Goal: Information Seeking & Learning: Understand process/instructions

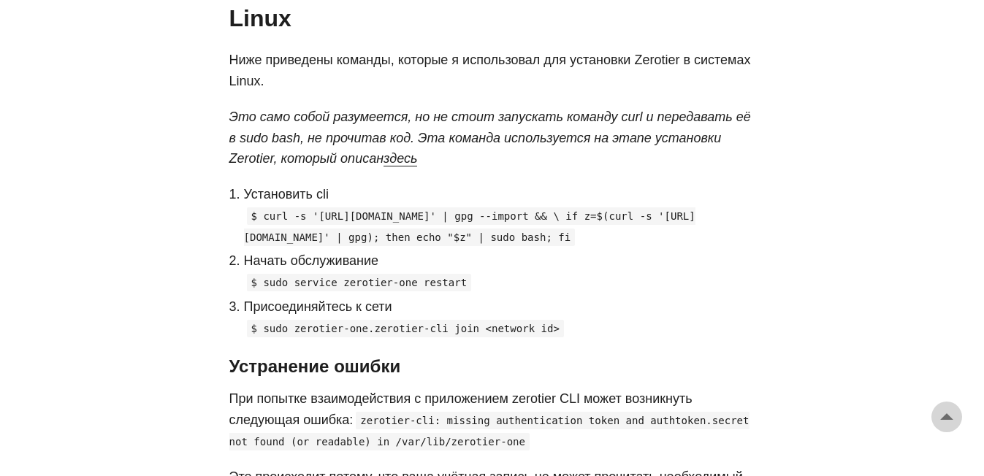
scroll to position [1087, 0]
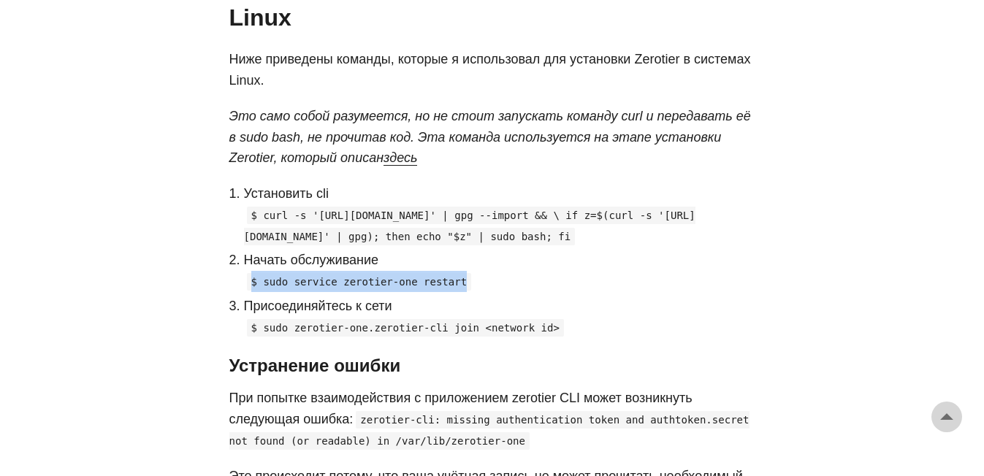
drag, startPoint x: 248, startPoint y: 326, endPoint x: 467, endPoint y: 325, distance: 218.4
click at [467, 292] on p "$ sudo service zerotier-one restart" at bounding box center [499, 281] width 511 height 21
click at [462, 292] on p "$ sudo service zerotier-one restart" at bounding box center [499, 281] width 511 height 21
drag, startPoint x: 456, startPoint y: 324, endPoint x: 260, endPoint y: 324, distance: 195.7
click at [260, 292] on p "$ sudo service zerotier-one restart" at bounding box center [499, 281] width 511 height 21
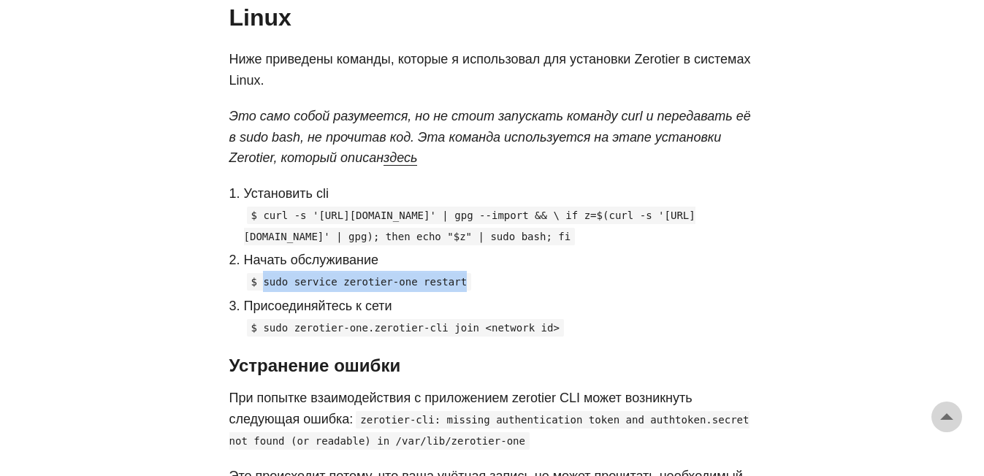
copy code "sudo service zerotier-one restart"
click at [400, 337] on code "$ sudo zerotier-one.zerotier-cli join <network id>" at bounding box center [405, 328] width 317 height 18
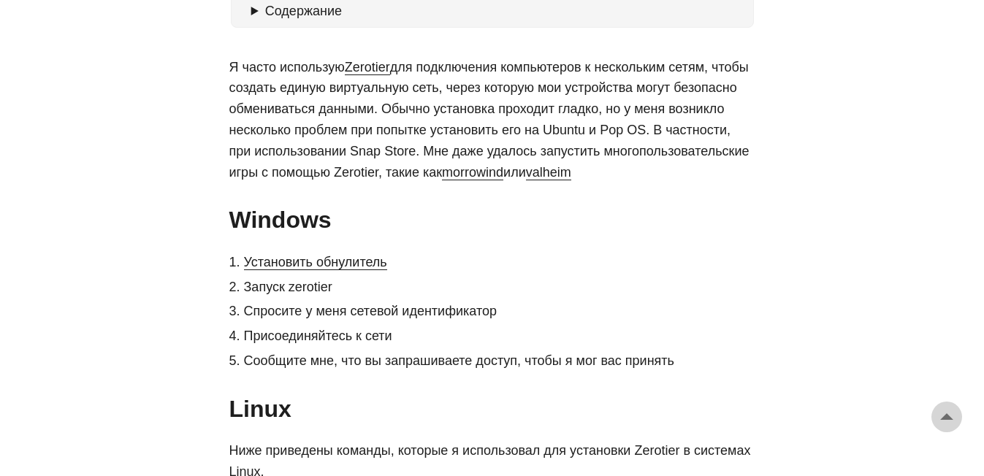
scroll to position [700, 0]
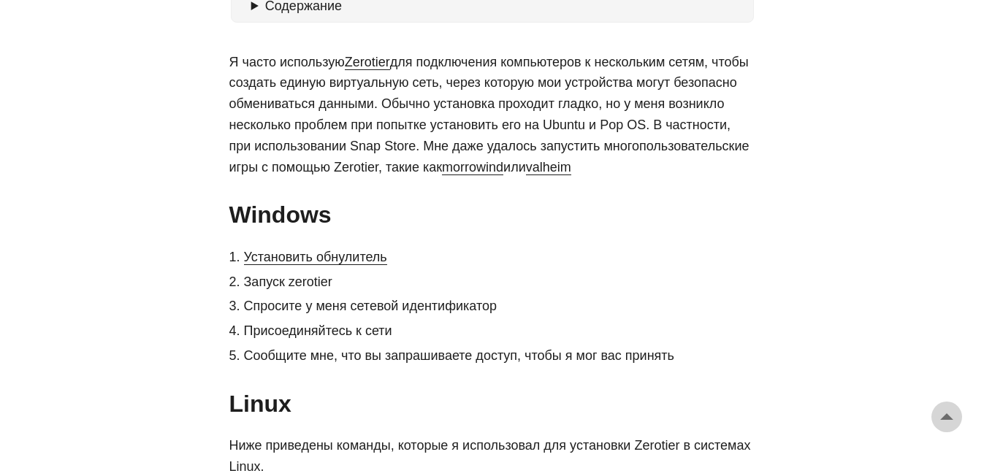
click at [286, 289] on li "Запуск zerotier" at bounding box center [499, 282] width 511 height 21
click at [286, 277] on li "Запуск zerotier" at bounding box center [499, 282] width 511 height 21
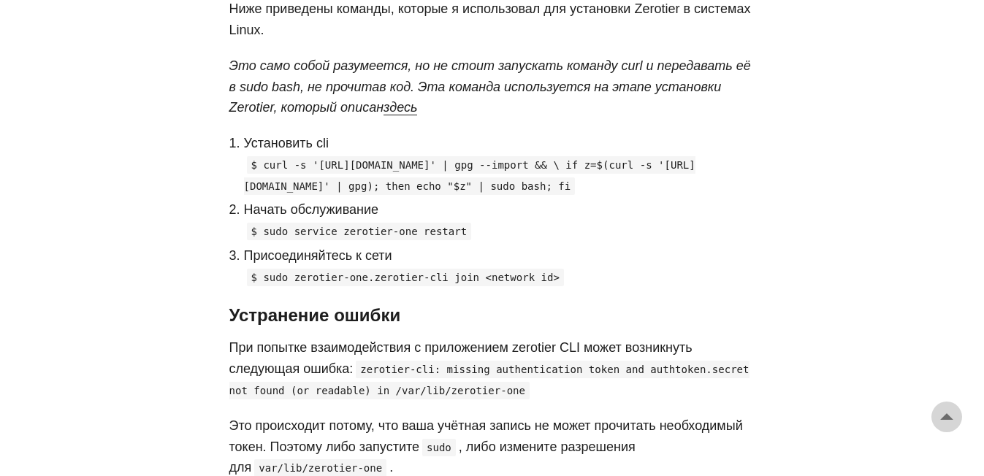
scroll to position [1134, 0]
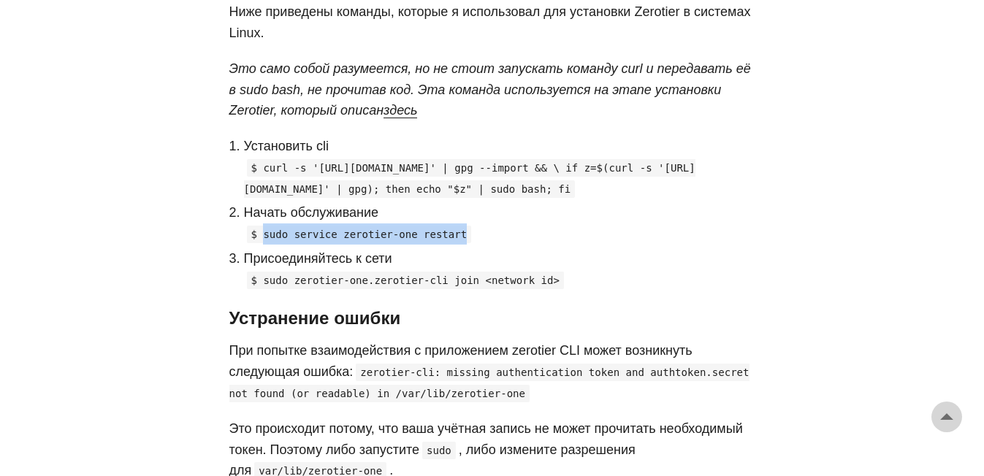
drag, startPoint x: 264, startPoint y: 279, endPoint x: 475, endPoint y: 286, distance: 211.2
click at [475, 245] on p "$ sudo service zerotier-one restart" at bounding box center [499, 233] width 511 height 21
click at [467, 270] on p "Присоединяйтесь к сети" at bounding box center [499, 258] width 511 height 21
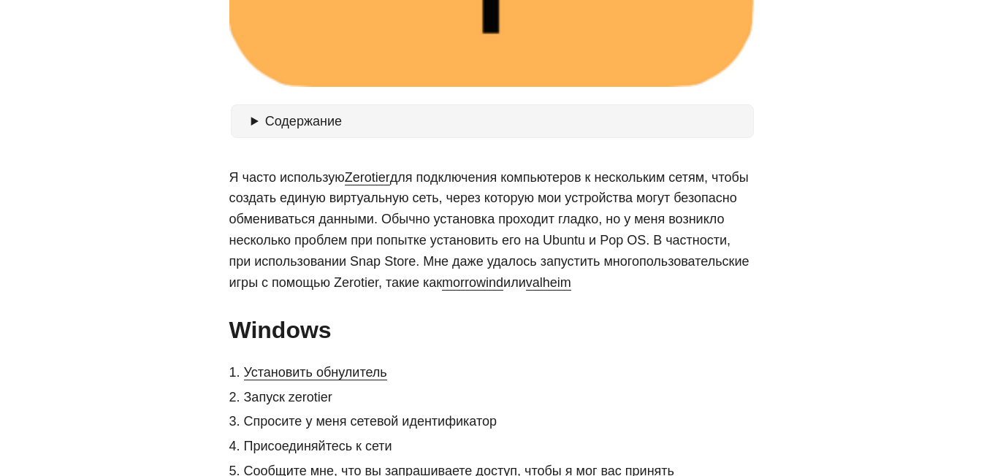
scroll to position [576, 0]
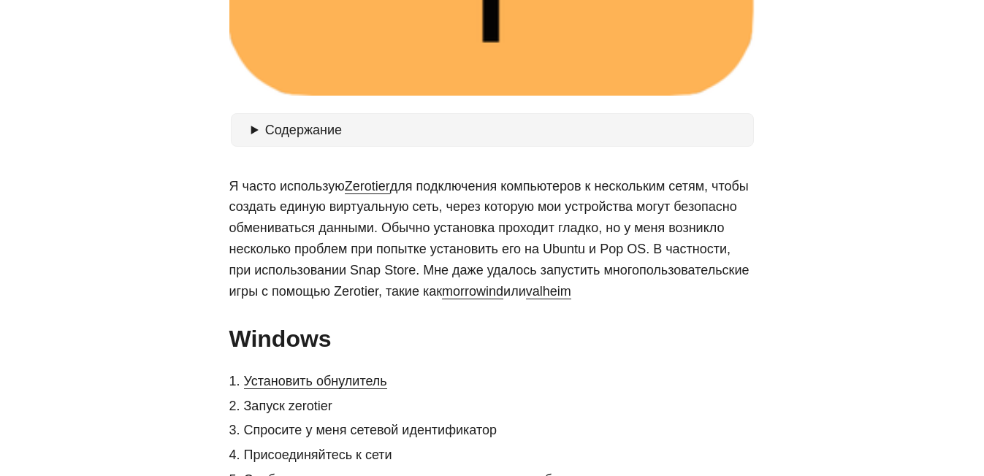
click at [619, 132] on summary "Содержание" at bounding box center [499, 130] width 497 height 21
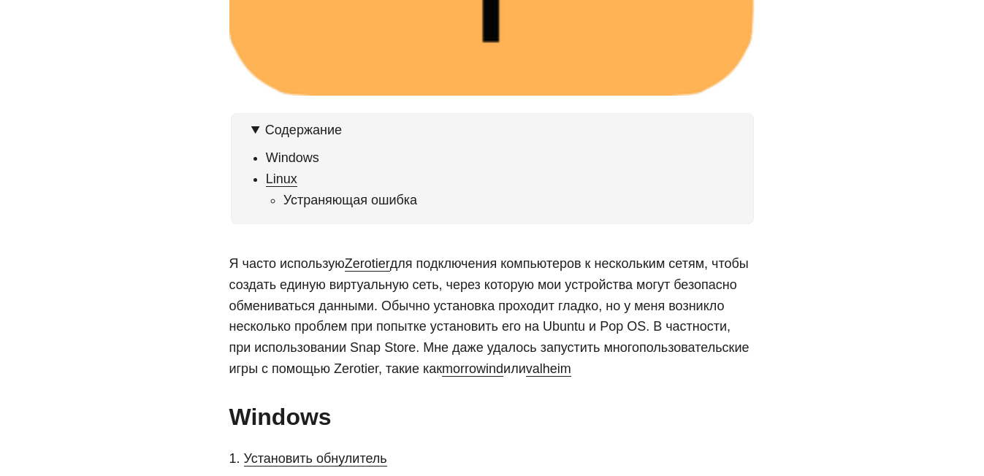
click at [284, 184] on link "Linux" at bounding box center [281, 179] width 31 height 15
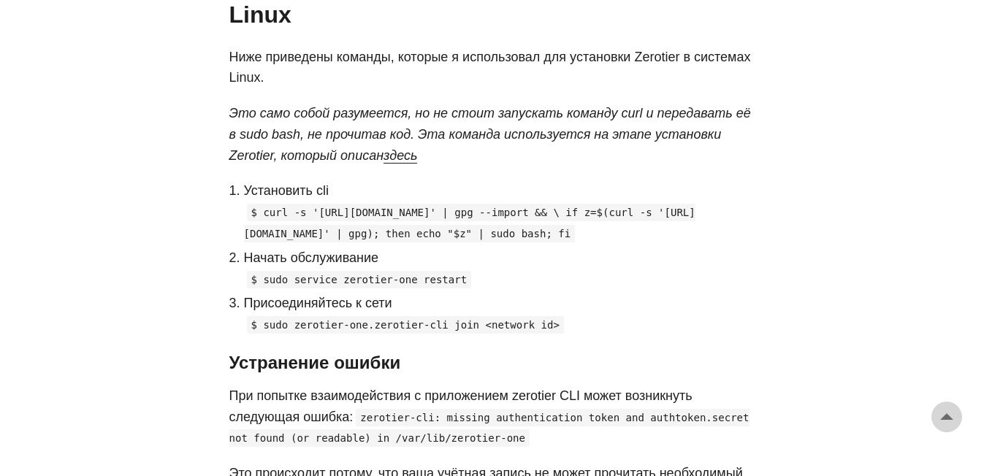
scroll to position [1168, 0]
